Goal: Check status: Check status

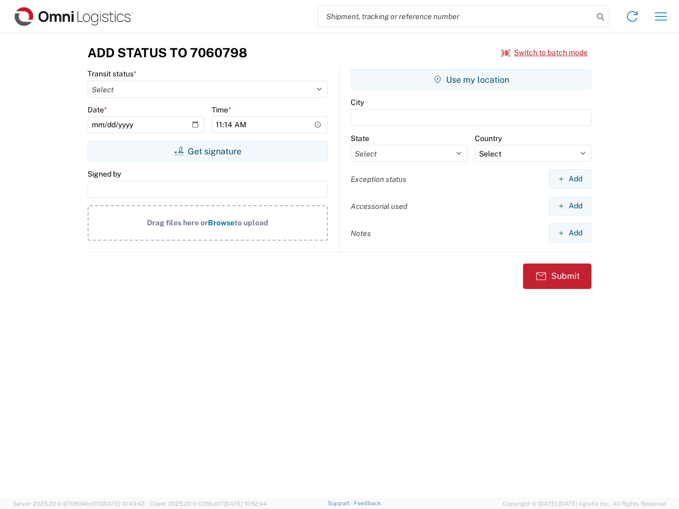
click at [456, 16] on input "search" at bounding box center [455, 16] width 275 height 20
click at [601, 17] on icon at bounding box center [600, 17] width 15 height 15
click at [632, 16] on icon at bounding box center [632, 16] width 17 height 17
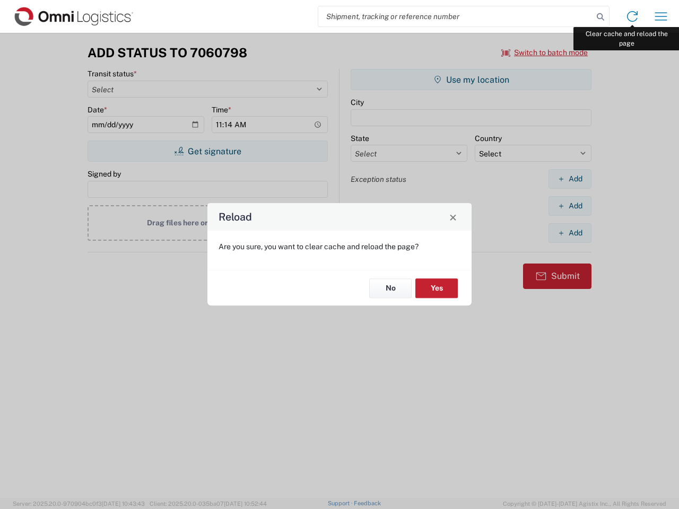
click at [661, 16] on div "Reload Are you sure, you want to clear cache and reload the page? No Yes" at bounding box center [339, 254] width 679 height 509
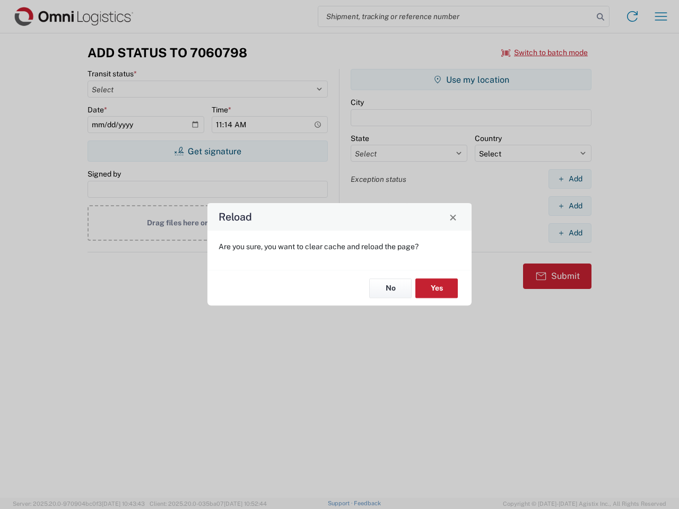
click at [545, 53] on div "Reload Are you sure, you want to clear cache and reload the page? No Yes" at bounding box center [339, 254] width 679 height 509
click at [207, 151] on div "Reload Are you sure, you want to clear cache and reload the page? No Yes" at bounding box center [339, 254] width 679 height 509
click at [471, 80] on div "Reload Are you sure, you want to clear cache and reload the page? No Yes" at bounding box center [339, 254] width 679 height 509
click at [570, 179] on div "Reload Are you sure, you want to clear cache and reload the page? No Yes" at bounding box center [339, 254] width 679 height 509
click at [570, 206] on div "Reload Are you sure, you want to clear cache and reload the page? No Yes" at bounding box center [339, 254] width 679 height 509
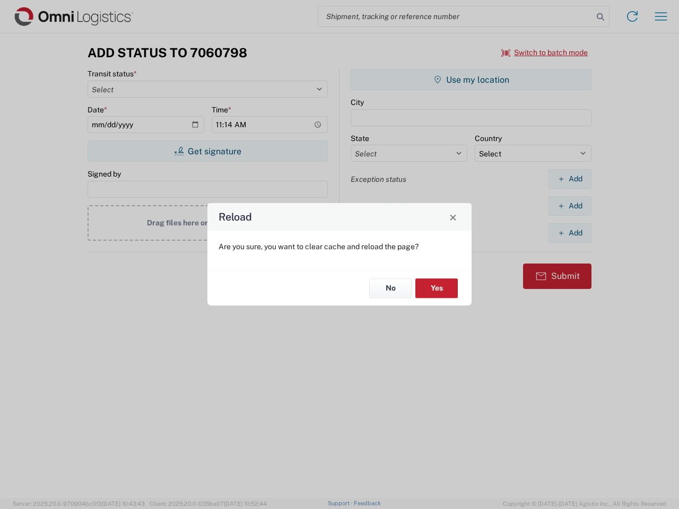
click at [570, 233] on div "Reload Are you sure, you want to clear cache and reload the page? No Yes" at bounding box center [339, 254] width 679 height 509
